Goal: Check status: Check status

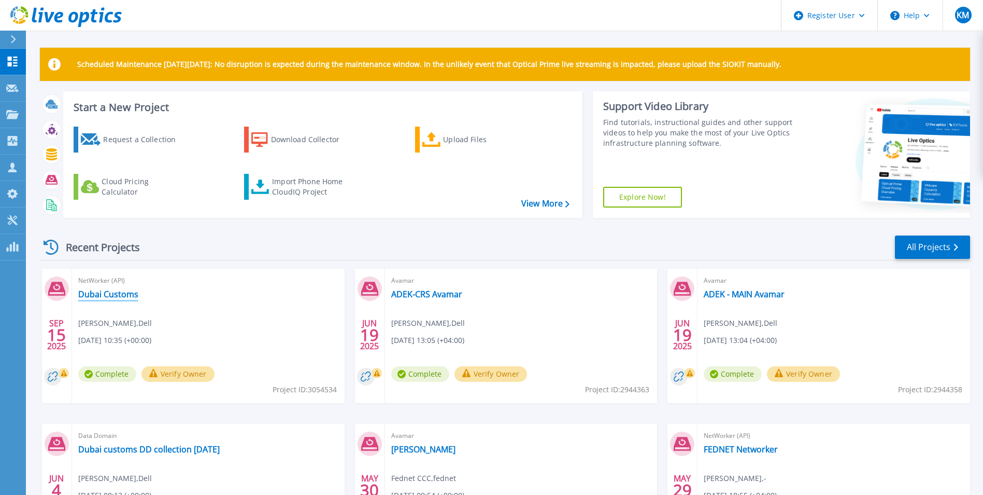
click at [102, 290] on link "Dubai Customs" at bounding box center [108, 294] width 60 height 10
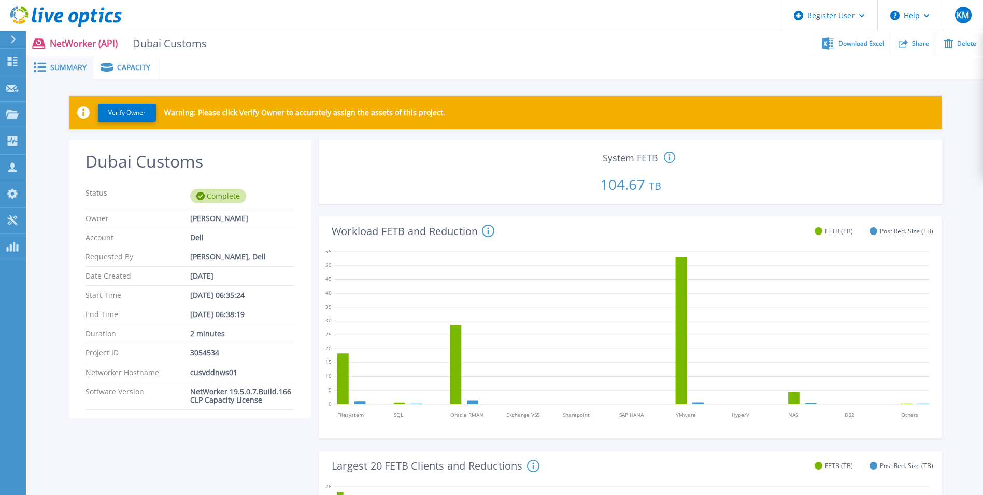
drag, startPoint x: 572, startPoint y: 188, endPoint x: 662, endPoint y: 183, distance: 89.8
click at [662, 183] on p "104.67 TB" at bounding box center [631, 181] width 614 height 35
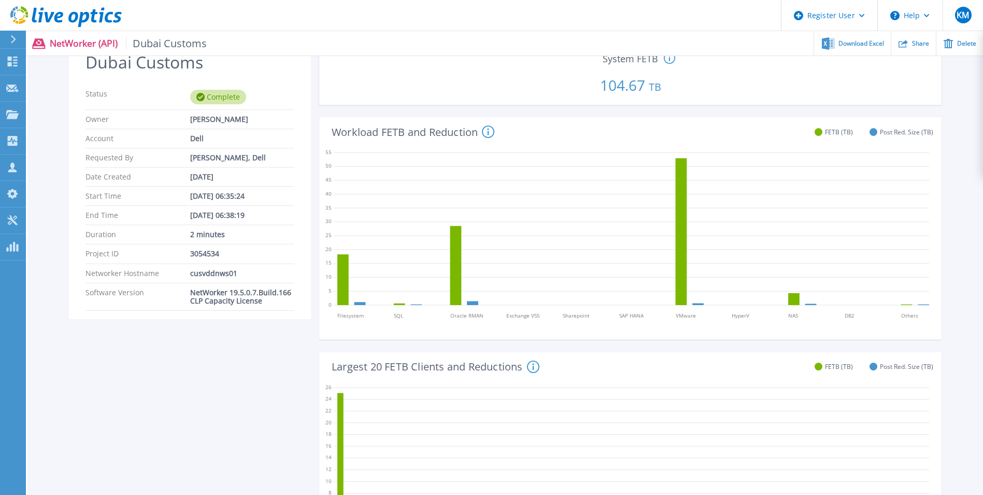
scroll to position [104, 0]
